Goal: Task Accomplishment & Management: Manage account settings

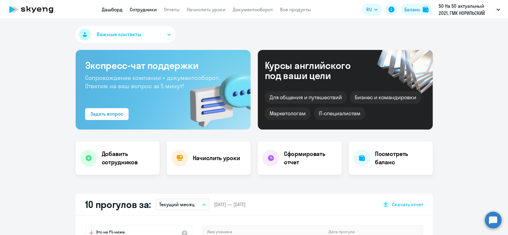
click at [139, 11] on link "Сотрудники" at bounding box center [143, 10] width 27 height 6
select select "30"
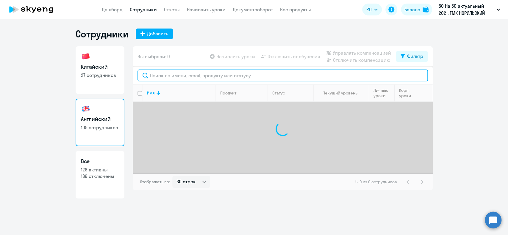
click at [185, 76] on input "text" at bounding box center [282, 76] width 290 height 12
type input "парши"
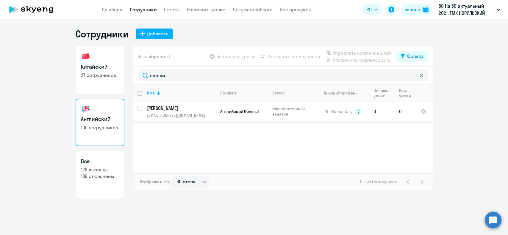
click at [140, 109] on input "select row 7584179" at bounding box center [143, 112] width 12 height 12
checkbox input "true"
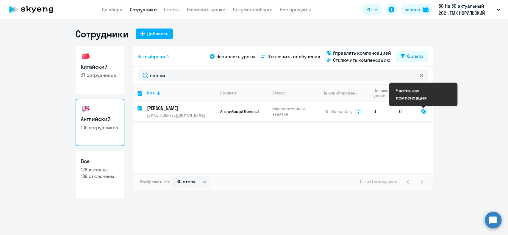
click at [423, 112] on div at bounding box center [423, 111] width 5 height 5
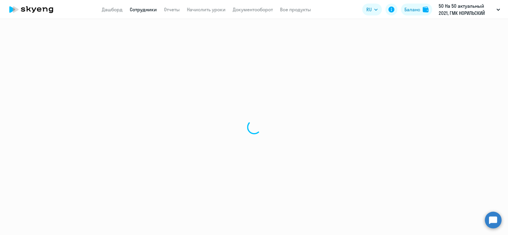
select select "english"
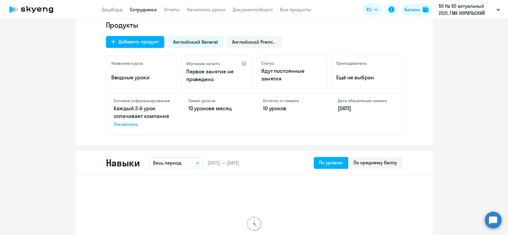
scroll to position [40, 0]
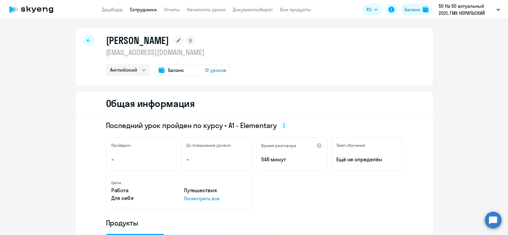
select select "30"
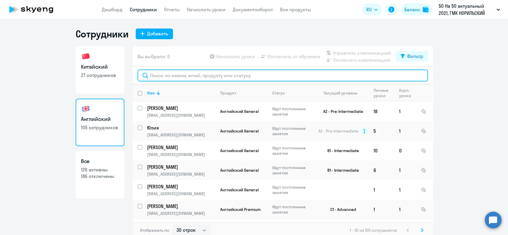
click at [160, 74] on input "text" at bounding box center [282, 76] width 290 height 12
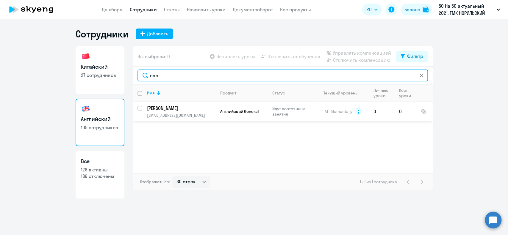
type input "пар"
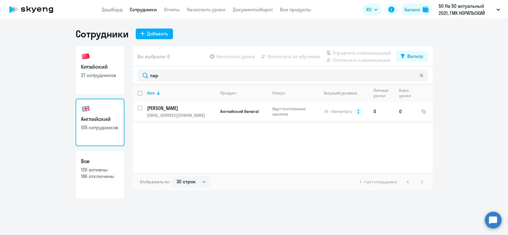
click at [139, 109] on input "select row 7584179" at bounding box center [143, 112] width 12 height 12
checkbox input "true"
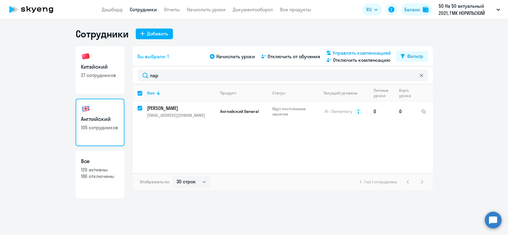
click at [356, 52] on span "Управлять компенсацией" at bounding box center [361, 52] width 58 height 7
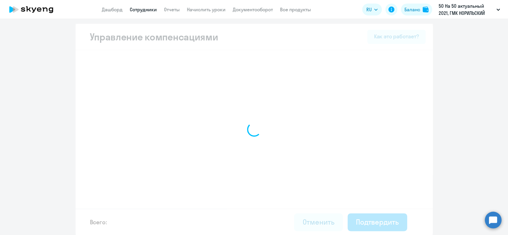
select select "MONTHLY"
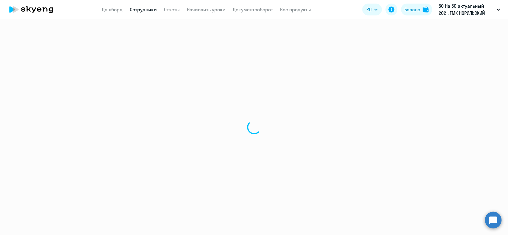
select select "30"
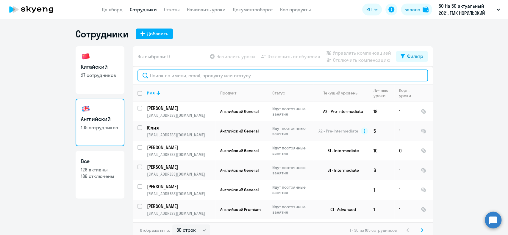
click at [203, 73] on input "text" at bounding box center [282, 76] width 290 height 12
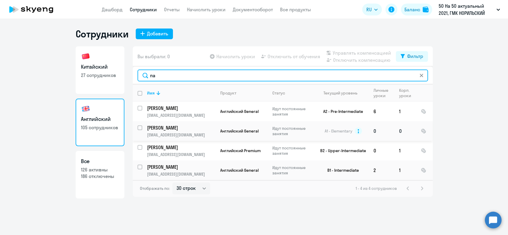
type input "па"
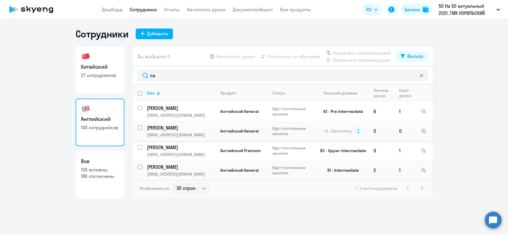
click at [215, 128] on td "Английский General" at bounding box center [241, 131] width 52 height 20
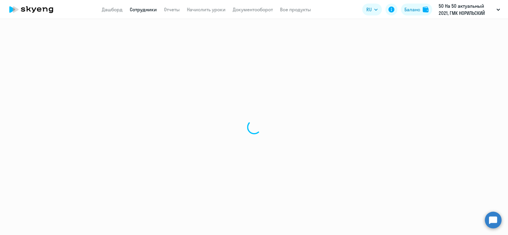
select select "english"
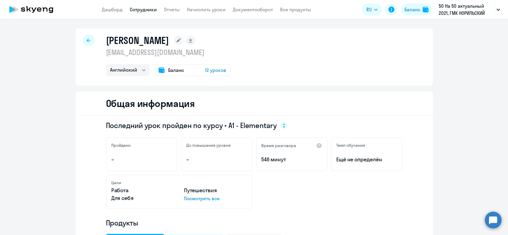
select select "30"
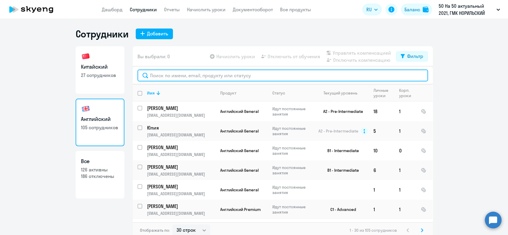
click at [159, 76] on input "text" at bounding box center [282, 76] width 290 height 12
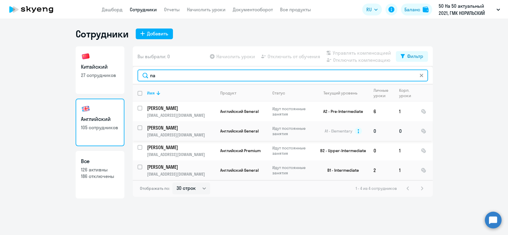
type input "па"
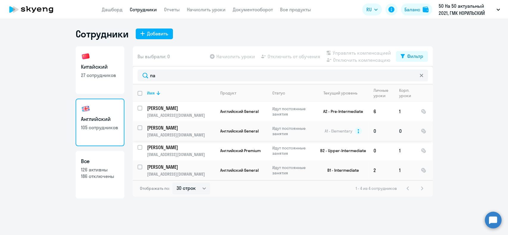
click at [141, 128] on input "select row 7584179" at bounding box center [143, 132] width 12 height 12
checkbox input "true"
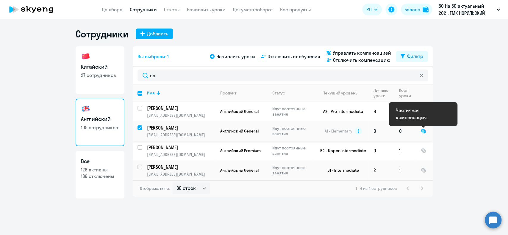
click at [422, 132] on div at bounding box center [423, 130] width 5 height 5
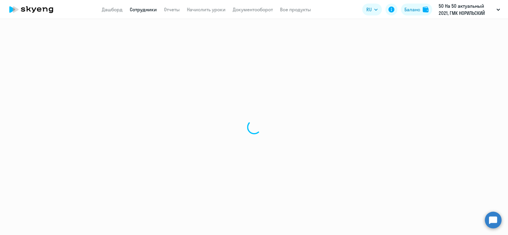
select select "english"
select select "30"
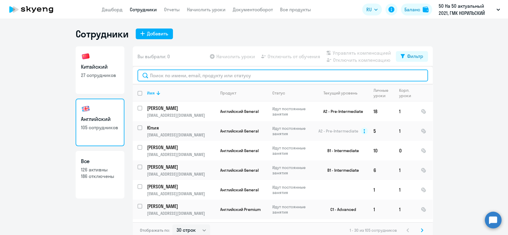
click at [168, 77] on input "text" at bounding box center [282, 76] width 290 height 12
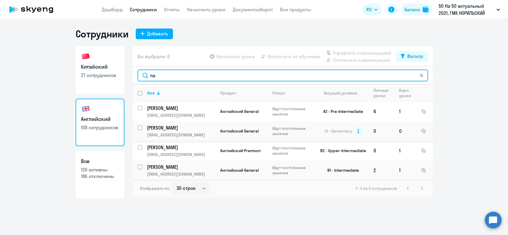
type input "па"
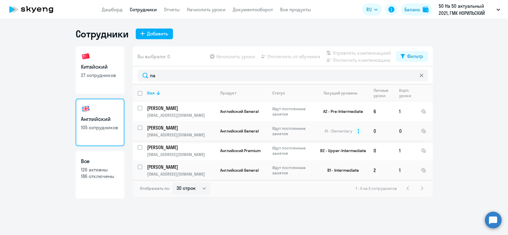
click at [144, 129] on td "[PERSON_NAME] [PERSON_NAME][EMAIL_ADDRESS][DOMAIN_NAME]" at bounding box center [178, 131] width 73 height 20
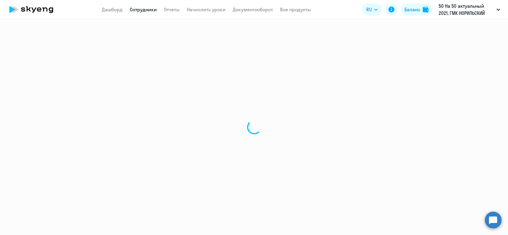
select select "english"
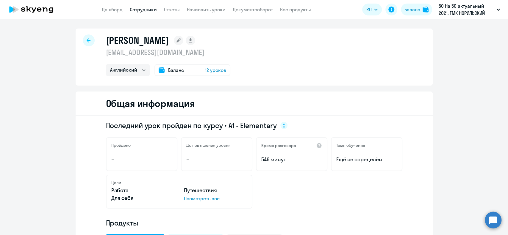
select select "30"
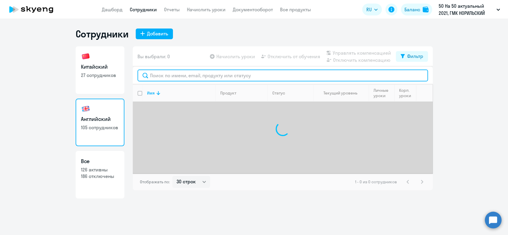
click at [166, 77] on input "text" at bounding box center [282, 76] width 290 height 12
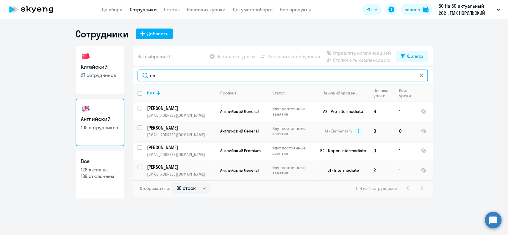
type input "па"
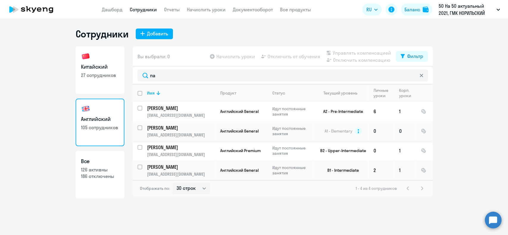
click at [139, 128] on input "select row 7584179" at bounding box center [143, 132] width 12 height 12
checkbox input "true"
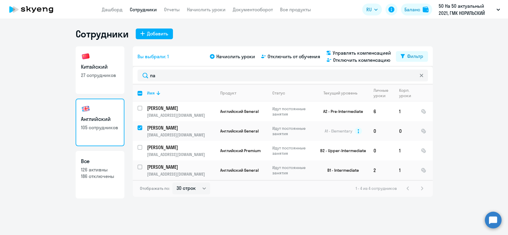
drag, startPoint x: 423, startPoint y: 130, endPoint x: 462, endPoint y: 140, distance: 41.2
click at [462, 140] on ng-component "Сотрудники Добавить Китайский 27 сотрудников Английский 105 сотрудников Все 126…" at bounding box center [254, 113] width 508 height 171
click at [237, 54] on span "Начислить уроки" at bounding box center [235, 56] width 39 height 7
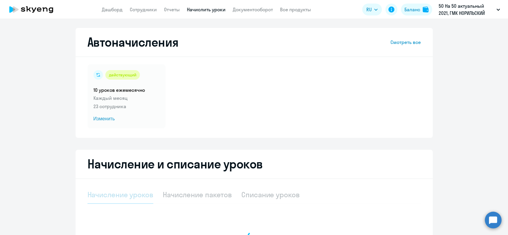
select select "10"
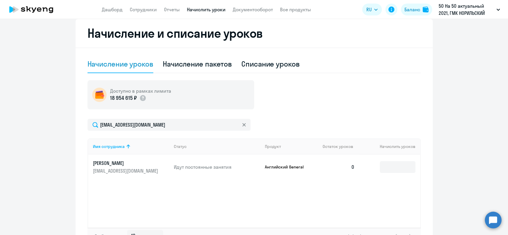
scroll to position [119, 0]
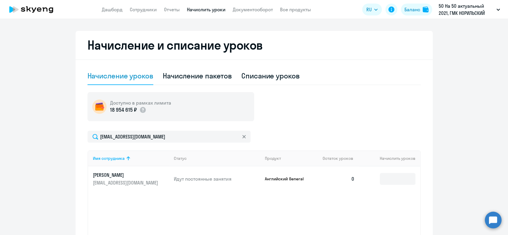
select select "30"
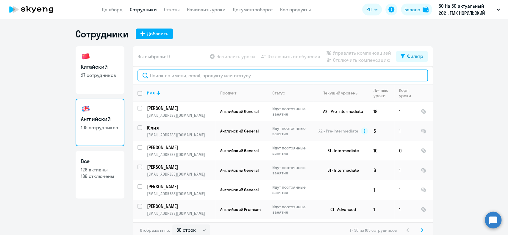
click at [181, 73] on input "text" at bounding box center [282, 76] width 290 height 12
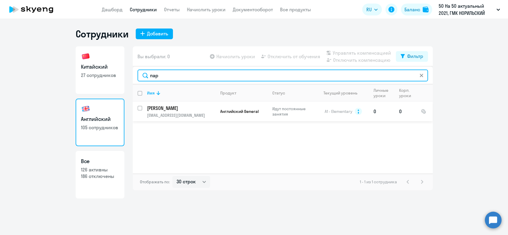
type input "пар"
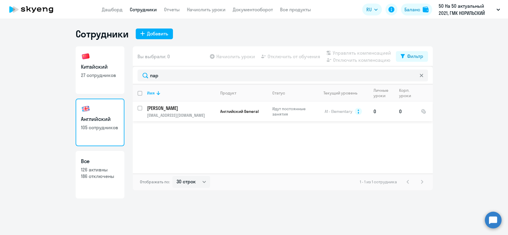
click at [138, 108] on input "select row 7584179" at bounding box center [143, 112] width 12 height 12
checkbox input "true"
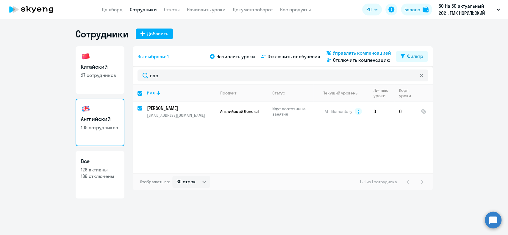
click at [349, 51] on span "Управлять компенсацией" at bounding box center [361, 52] width 58 height 7
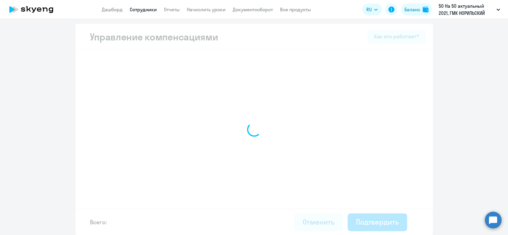
select select "MONTHLY"
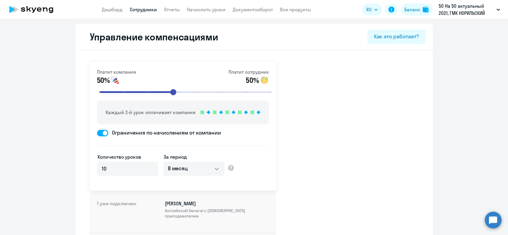
click at [241, 74] on p "Платит сотрудник" at bounding box center [248, 71] width 40 height 7
drag, startPoint x: 170, startPoint y: 92, endPoint x: 274, endPoint y: 90, distance: 103.8
click at [274, 90] on input "range" at bounding box center [185, 92] width 184 height 13
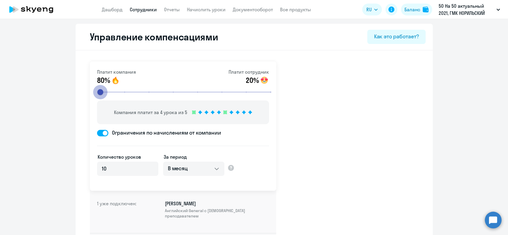
drag, startPoint x: 266, startPoint y: 91, endPoint x: 59, endPoint y: 77, distance: 207.5
click at [93, 86] on input "range" at bounding box center [185, 92] width 184 height 13
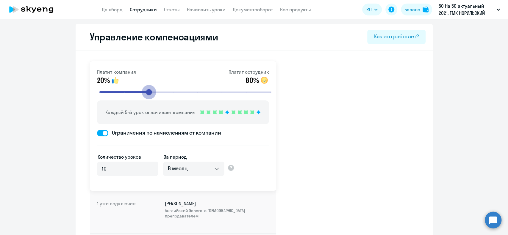
drag, startPoint x: 98, startPoint y: 90, endPoint x: 152, endPoint y: 89, distance: 53.8
click at [152, 89] on input "range" at bounding box center [185, 92] width 184 height 13
drag, startPoint x: 153, startPoint y: 89, endPoint x: 185, endPoint y: 94, distance: 32.7
click at [185, 94] on input "range" at bounding box center [185, 92] width 184 height 13
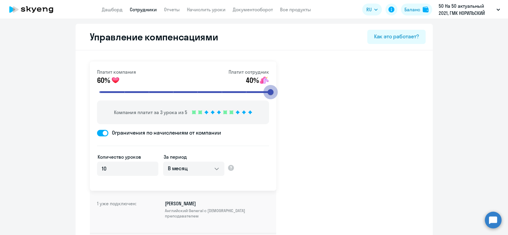
drag, startPoint x: 195, startPoint y: 93, endPoint x: 273, endPoint y: 86, distance: 78.2
click at [273, 86] on input "range" at bounding box center [185, 92] width 184 height 13
drag, startPoint x: 273, startPoint y: 90, endPoint x: 219, endPoint y: 86, distance: 53.4
type input "6"
click at [221, 87] on input "range" at bounding box center [185, 92] width 184 height 13
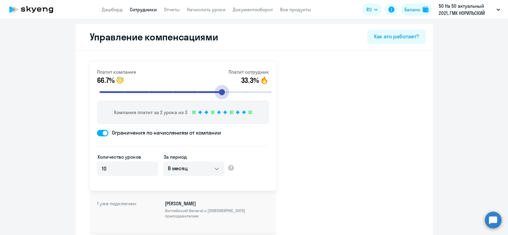
select select "30"
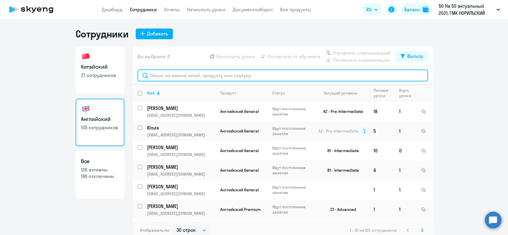
click at [155, 72] on input "text" at bounding box center [282, 76] width 290 height 12
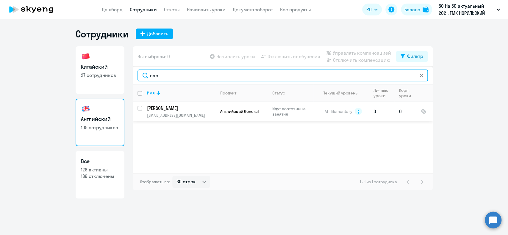
type input "пар"
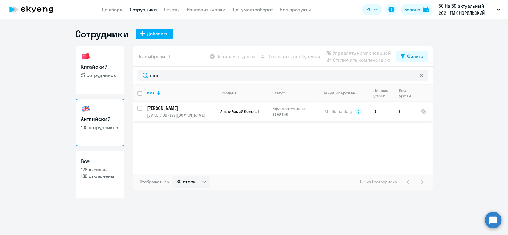
click at [141, 107] on tr "[PERSON_NAME] [PERSON_NAME][EMAIL_ADDRESS][DOMAIN_NAME] Английский General Идут…" at bounding box center [283, 112] width 300 height 20
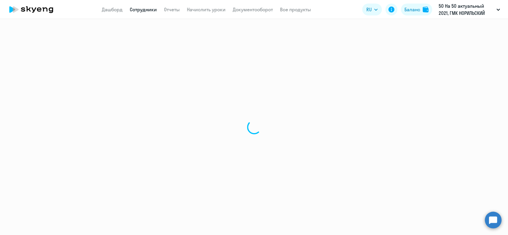
select select "english"
select select "30"
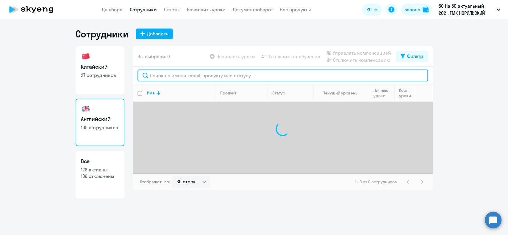
click at [178, 75] on input "text" at bounding box center [282, 76] width 290 height 12
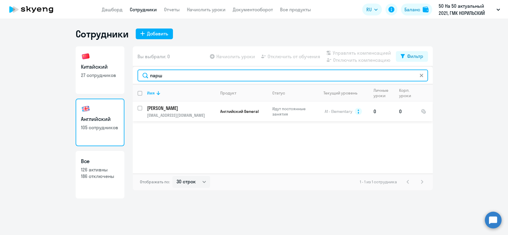
type input "парш"
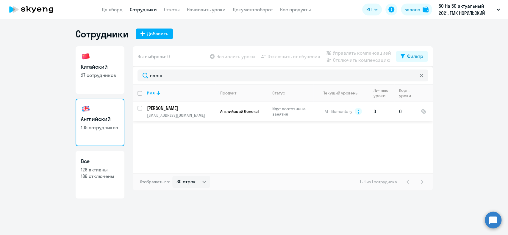
click at [142, 107] on input "select row 7584179" at bounding box center [143, 112] width 12 height 12
checkbox input "true"
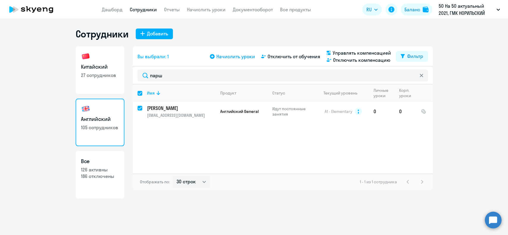
click at [238, 58] on span "Начислить уроки" at bounding box center [235, 56] width 39 height 7
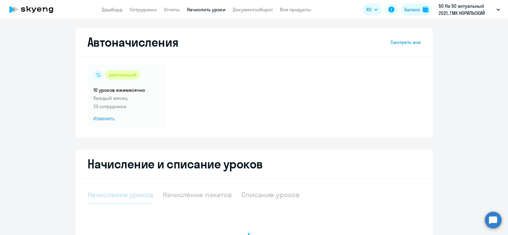
select select "10"
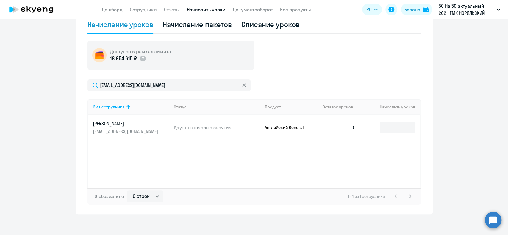
scroll to position [173, 0]
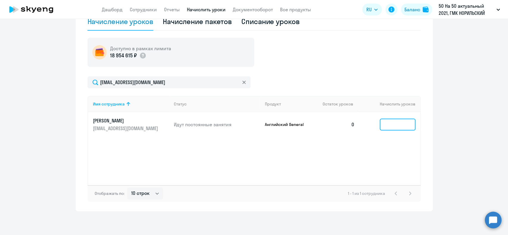
click at [398, 128] on input at bounding box center [397, 125] width 36 height 12
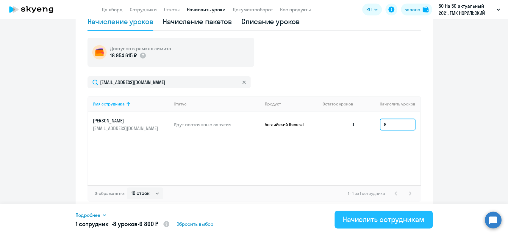
type input "8"
click at [402, 220] on div "Начислить сотрудникам" at bounding box center [383, 220] width 81 height 10
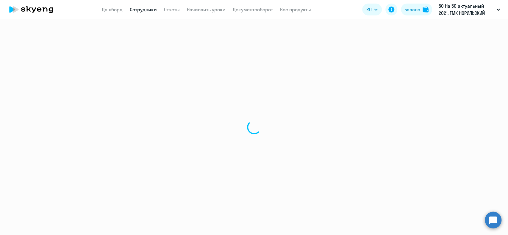
select select "30"
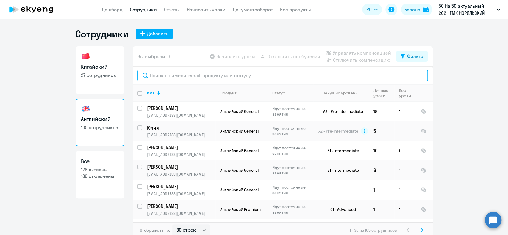
click at [153, 78] on input "text" at bounding box center [282, 76] width 290 height 12
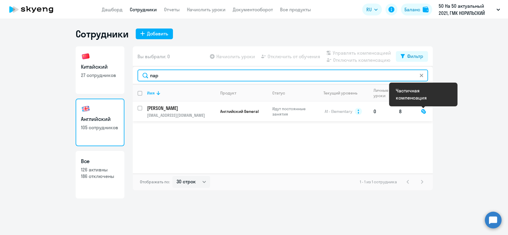
type input "пар"
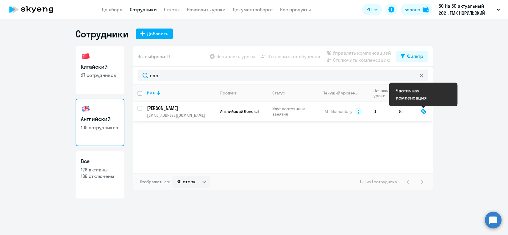
click at [421, 111] on div at bounding box center [423, 111] width 5 height 5
select select "english"
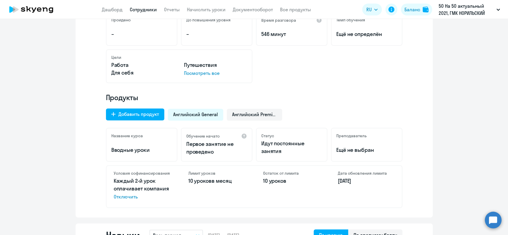
scroll to position [119, 0]
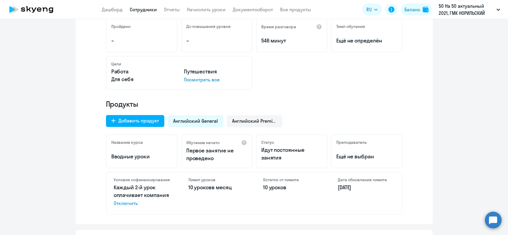
select select "30"
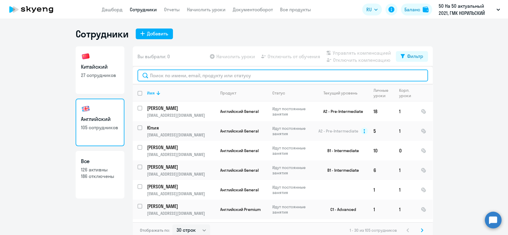
click at [178, 73] on input "text" at bounding box center [282, 76] width 290 height 12
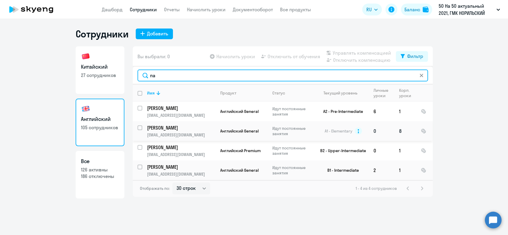
type input "па"
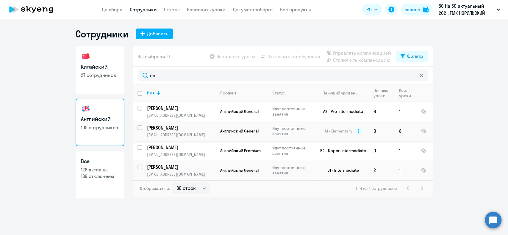
click at [136, 125] on div at bounding box center [140, 128] width 14 height 14
checkbox input "true"
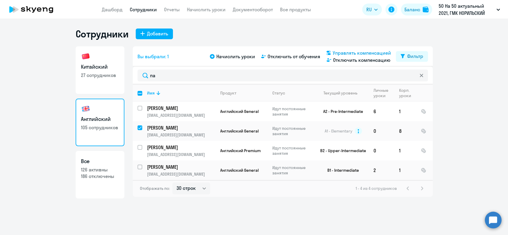
click at [332, 52] on div "Управлять компенсацией" at bounding box center [358, 52] width 66 height 7
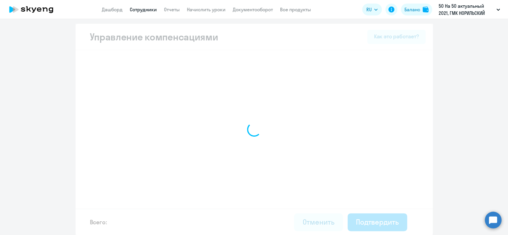
select select "MONTHLY"
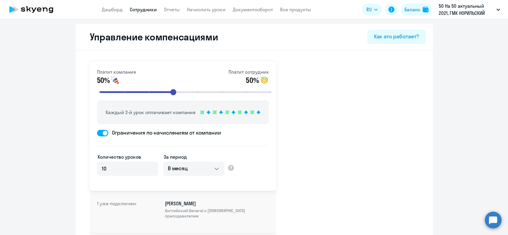
click at [181, 113] on p "Каждый 2-й урок оплачивает компания" at bounding box center [151, 112] width 90 height 7
select select "30"
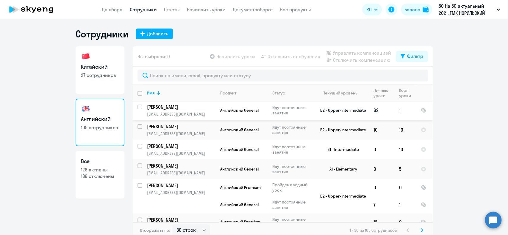
scroll to position [159, 0]
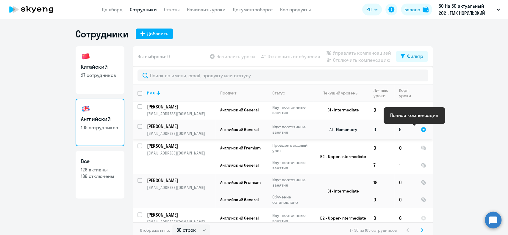
click at [421, 130] on div at bounding box center [423, 129] width 5 height 5
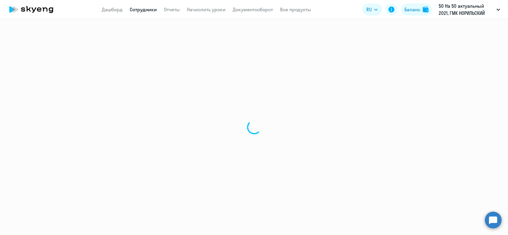
select select "english"
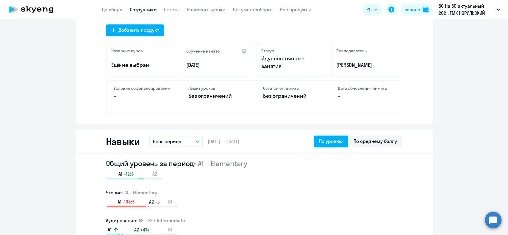
scroll to position [238, 0]
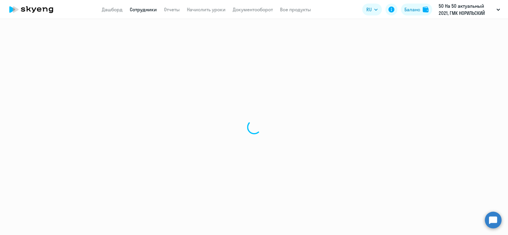
select select "30"
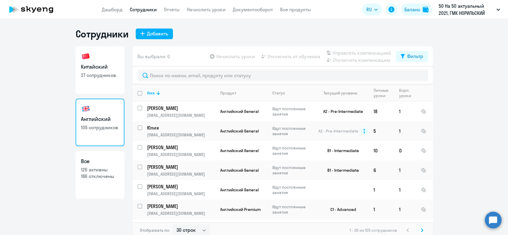
click at [488, 220] on circle at bounding box center [492, 220] width 17 height 17
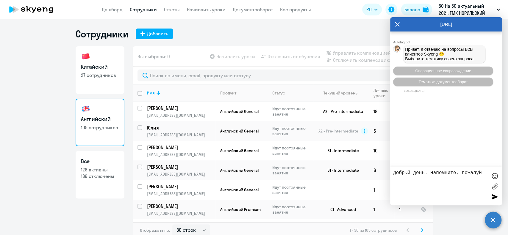
type textarea "Добрый день. Напомните, пожалуй"
